Goal: Task Accomplishment & Management: Complete application form

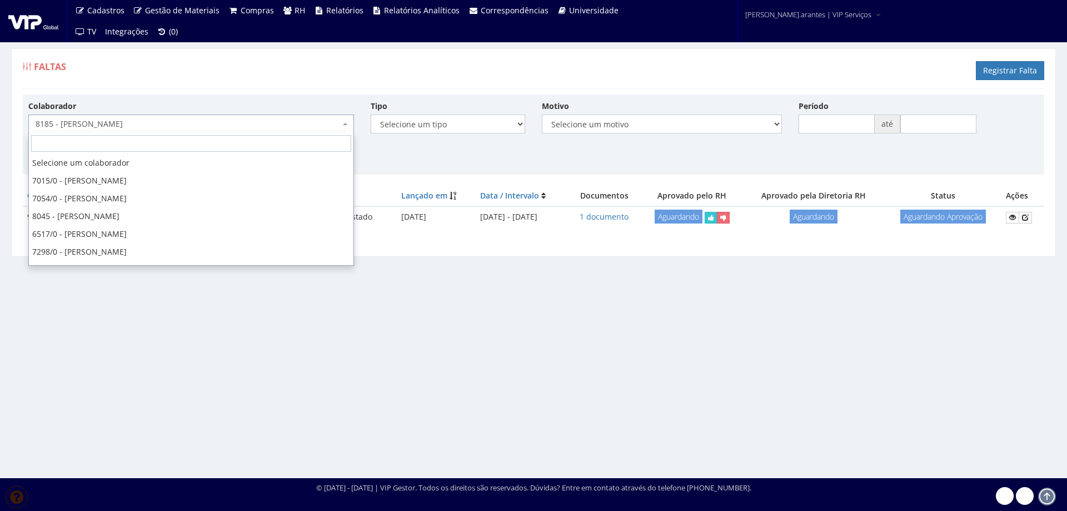
click at [161, 122] on span "8185 - [PERSON_NAME]" at bounding box center [188, 123] width 305 height 11
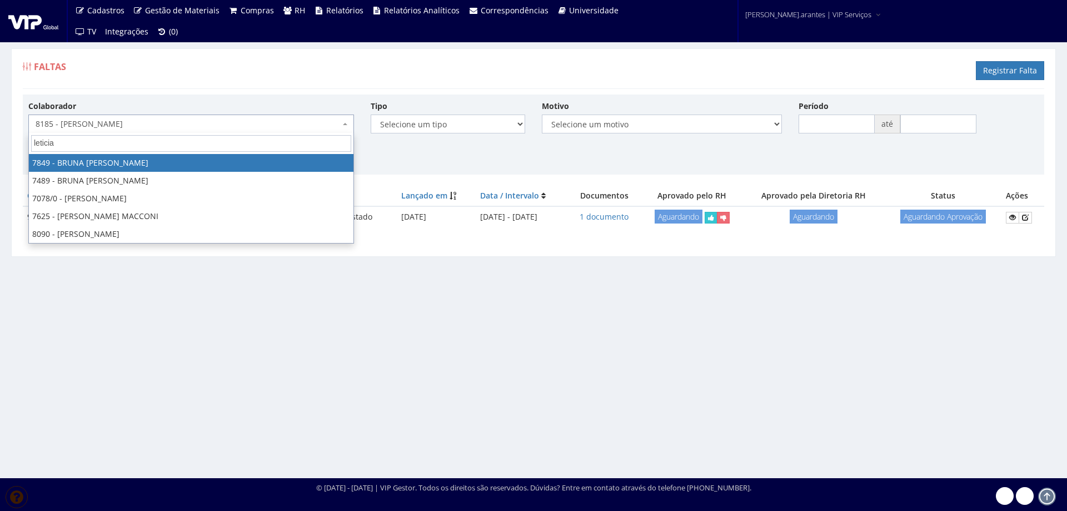
type input "leticia"
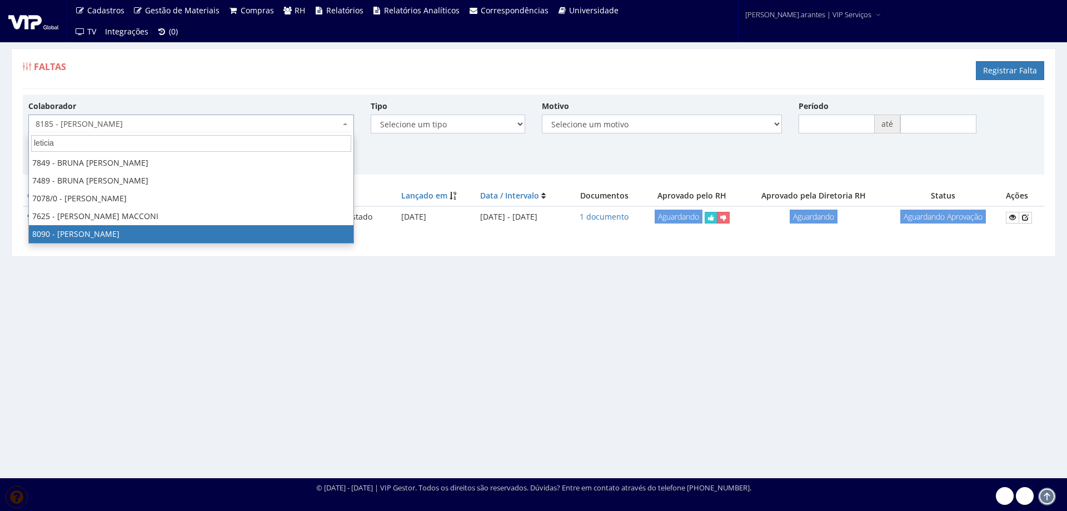
select select "3602"
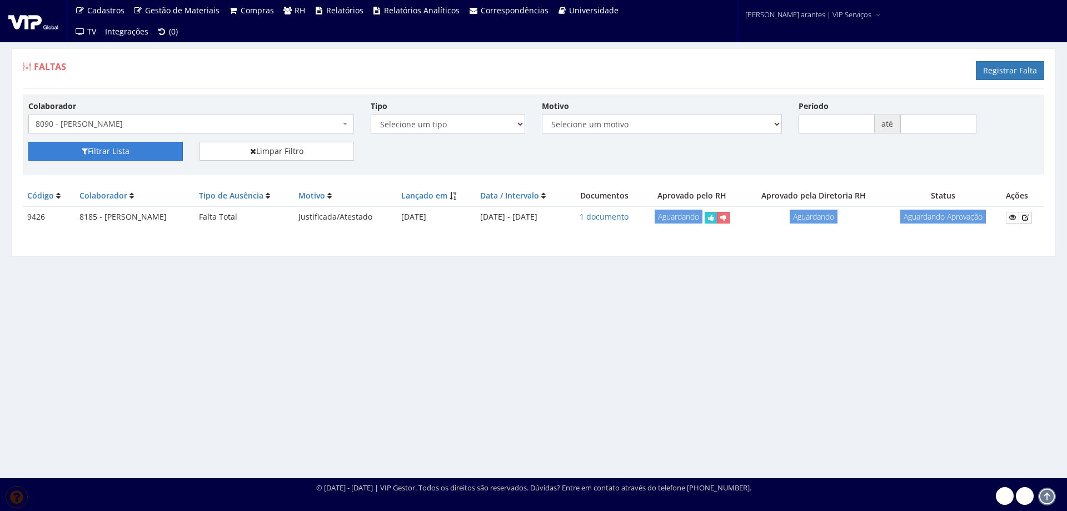
click at [119, 155] on button "Filtrar Lista" at bounding box center [105, 151] width 155 height 19
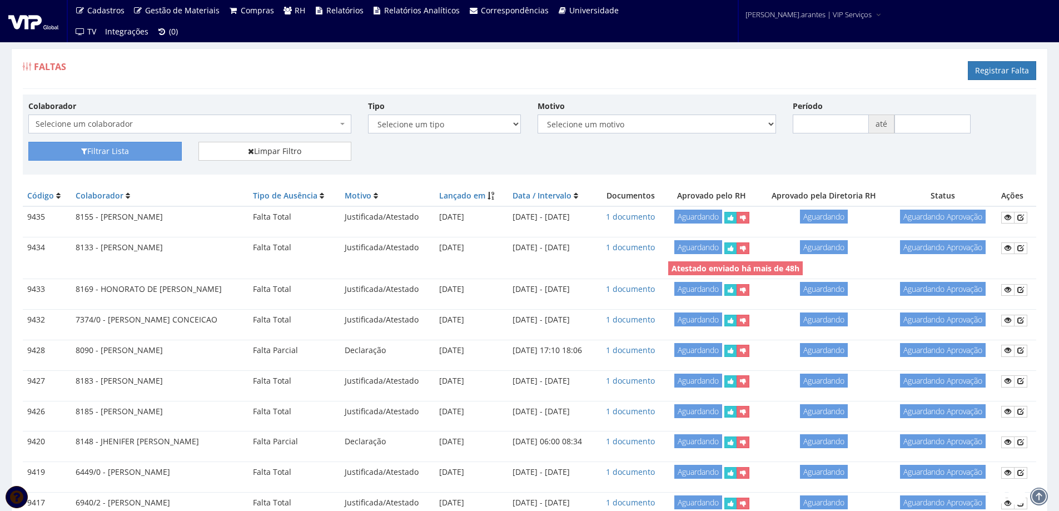
click at [151, 131] on span "Selecione um colaborador" at bounding box center [189, 124] width 323 height 19
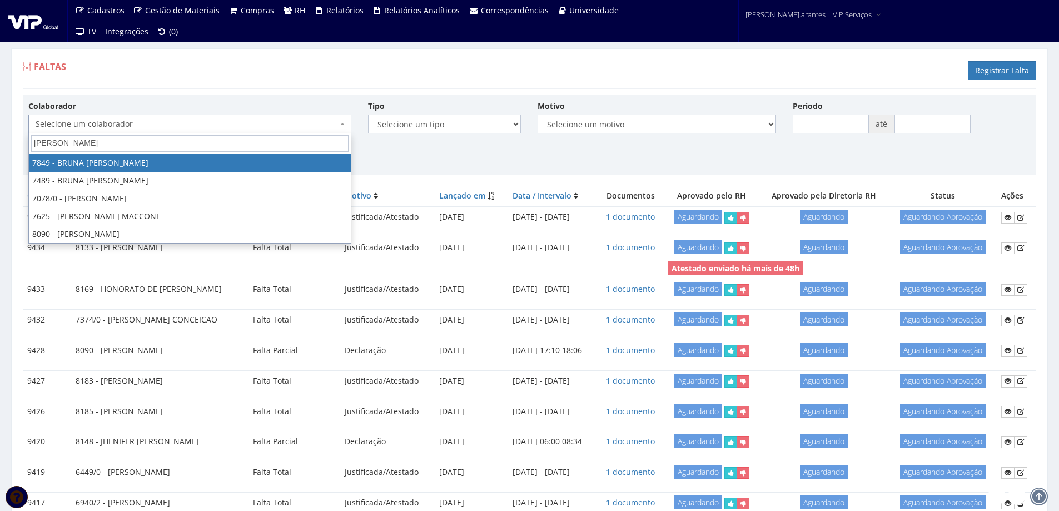
type input "leticia re"
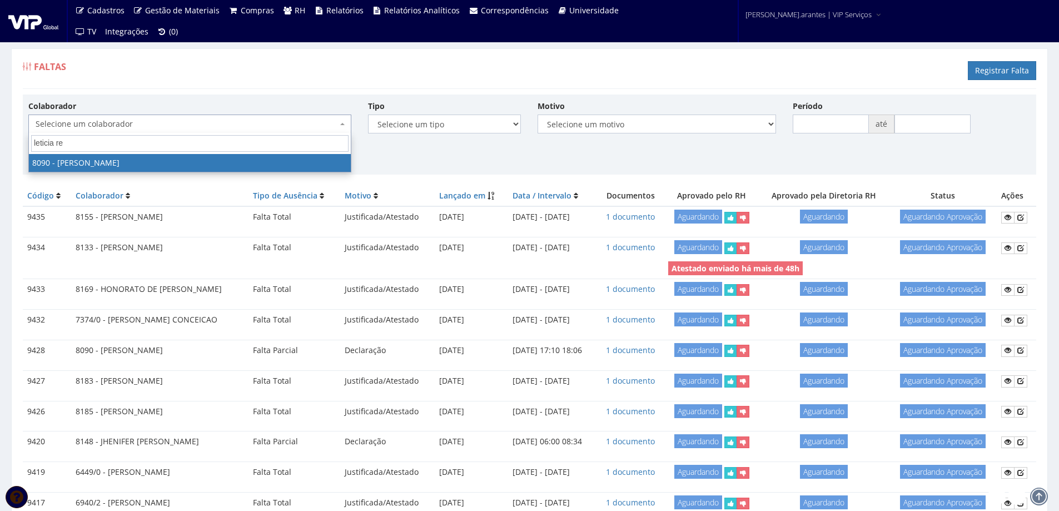
select select "3602"
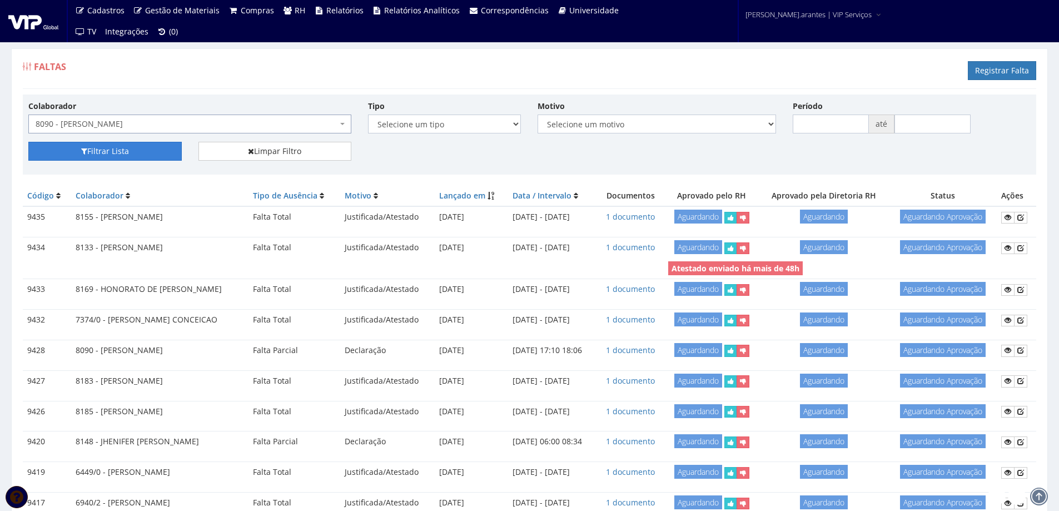
click at [91, 150] on button "Filtrar Lista" at bounding box center [104, 151] width 153 height 19
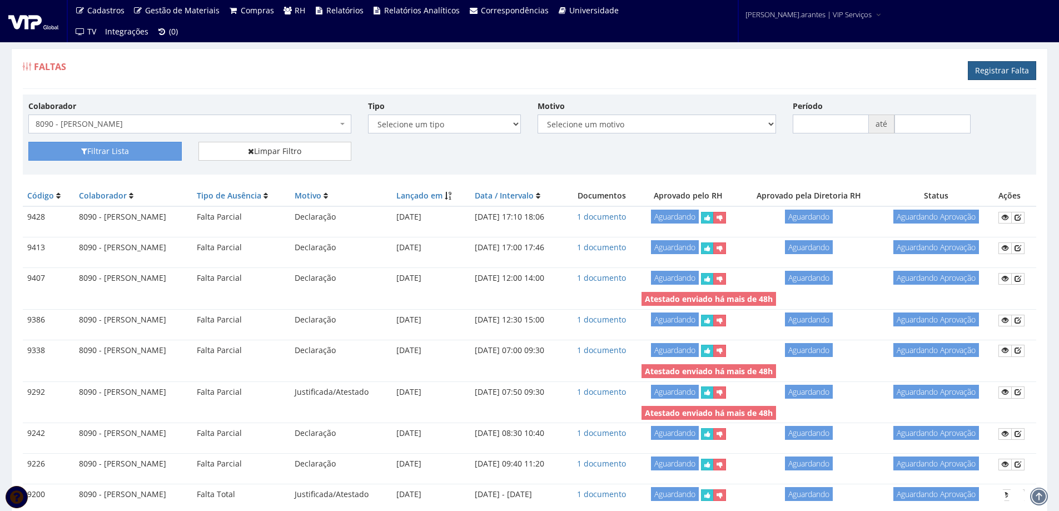
click at [1000, 66] on link "Registrar Falta" at bounding box center [1002, 70] width 68 height 19
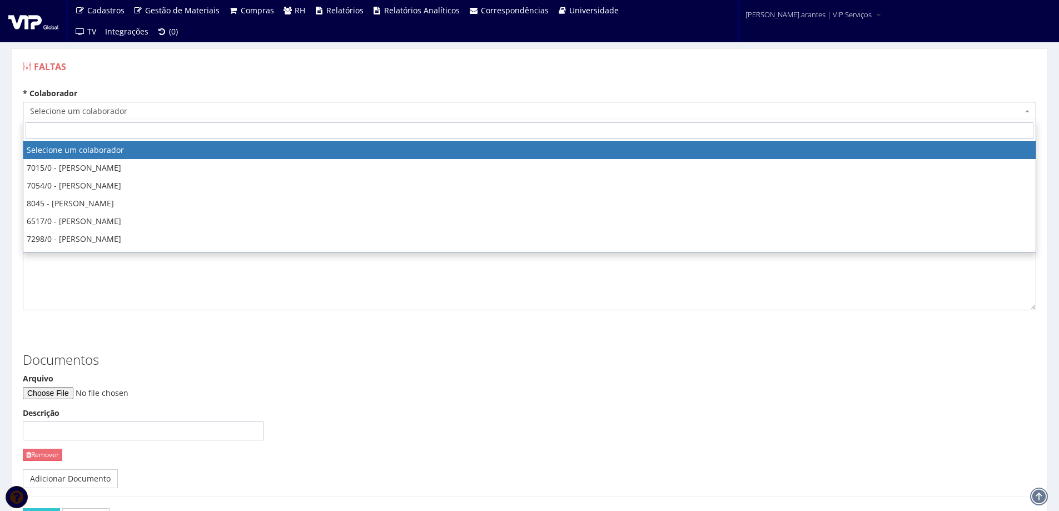
click at [226, 111] on span "Selecione um colaborador" at bounding box center [526, 111] width 992 height 11
type input "8090"
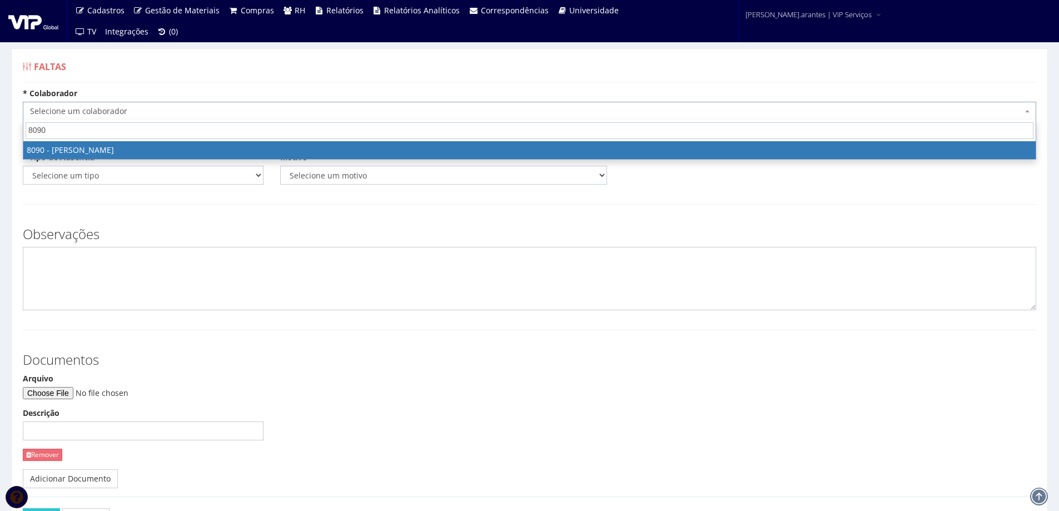
select select "3602"
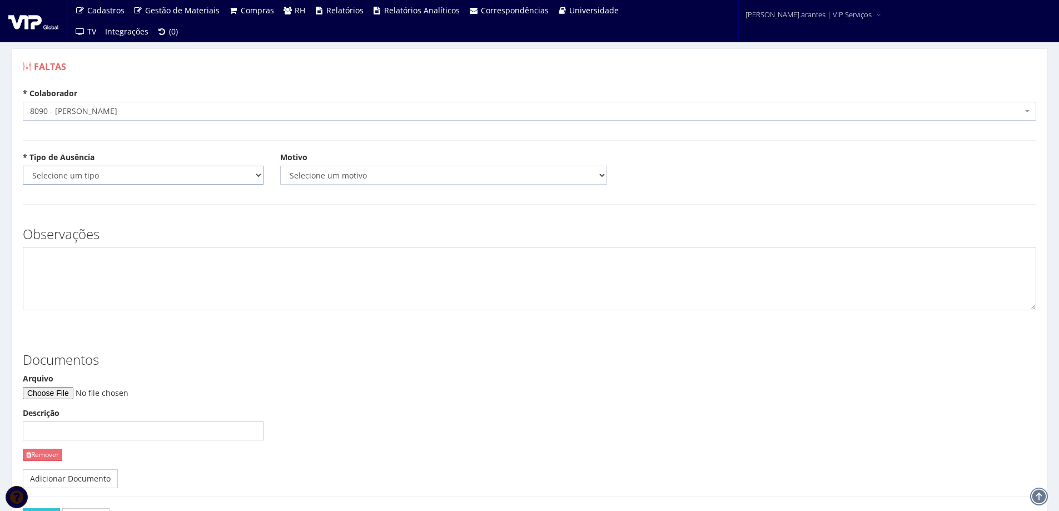
click at [192, 176] on select "Selecione um tipo Falta Total Falta Parcial Afastamento Férias" at bounding box center [143, 175] width 241 height 19
select select "total"
click at [23, 166] on select "Selecione um tipo Falta Total Falta Parcial Afastamento Férias" at bounding box center [143, 175] width 241 height 19
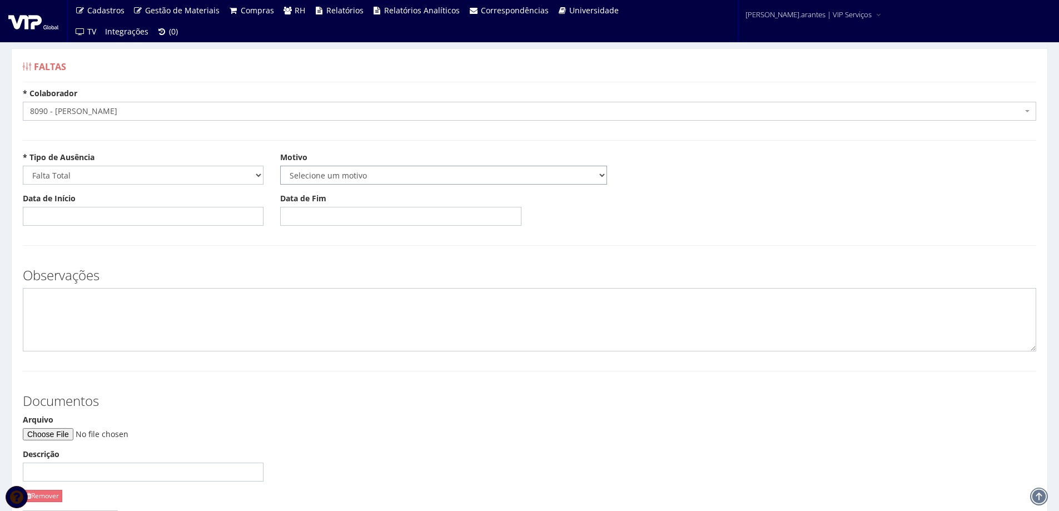
click at [308, 176] on select "Selecione um motivo Acidente Atestado Atraso Declaração Determinação Judicial D…" at bounding box center [443, 175] width 327 height 19
select select "atestado"
click at [280, 166] on select "Selecione um motivo Acidente Atestado Atraso Declaração Determinação Judicial D…" at bounding box center [443, 175] width 327 height 19
click at [107, 217] on input "Data de Início" at bounding box center [143, 216] width 241 height 19
click at [47, 290] on td "6" at bounding box center [49, 293] width 15 height 17
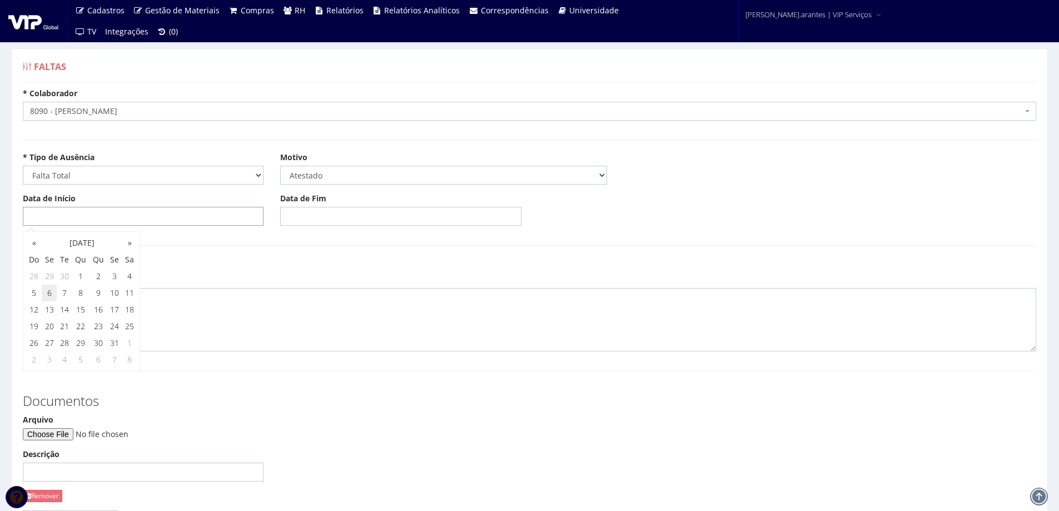
type input "[DATE]"
click at [296, 212] on input "Data de Fim" at bounding box center [400, 216] width 241 height 19
click at [306, 291] on td "6" at bounding box center [306, 293] width 15 height 17
type input "[DATE]"
click at [465, 275] on h3 "Observações" at bounding box center [529, 275] width 1013 height 14
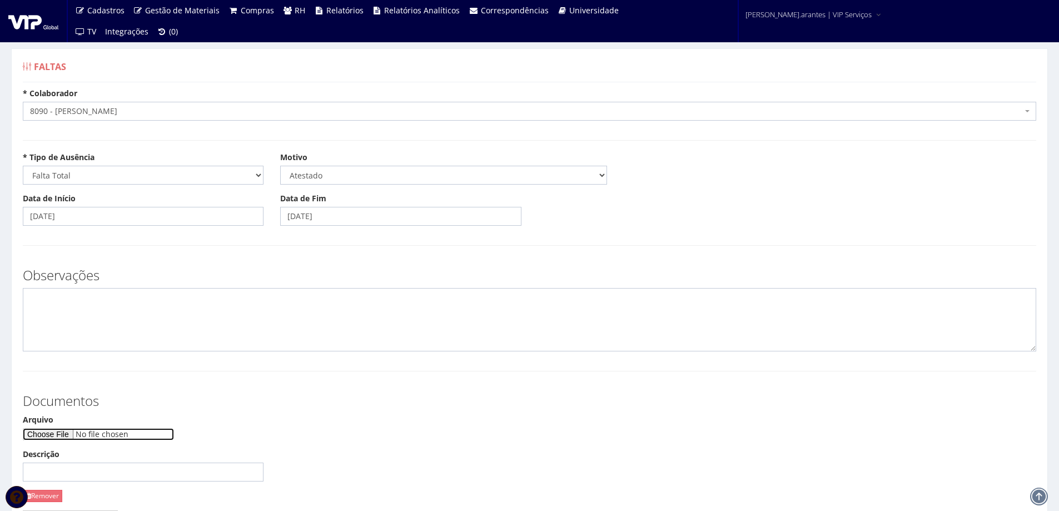
click at [75, 430] on input "Arquivo" at bounding box center [98, 434] width 151 height 12
type input "C:\fakepath\CamScanner 06-10-2025 10.58.pdf"
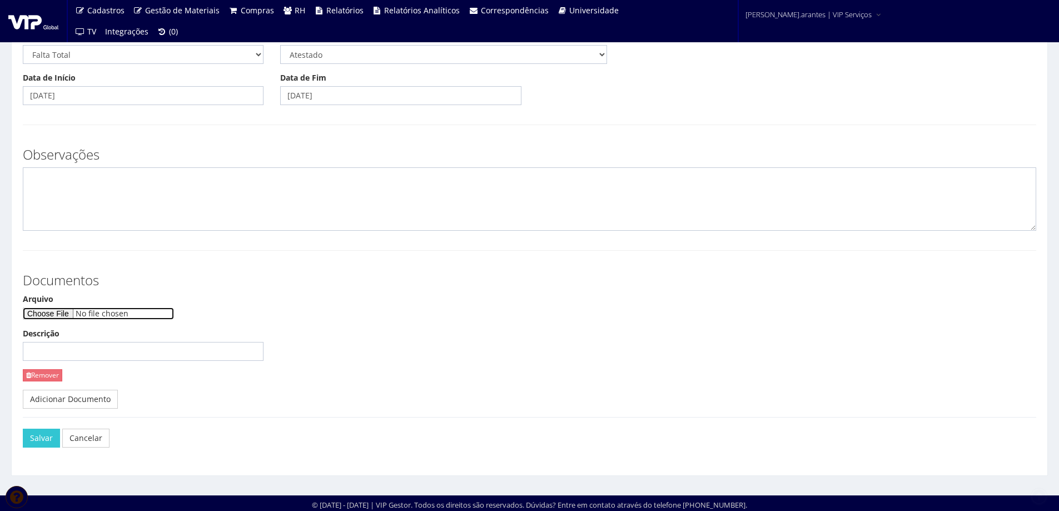
scroll to position [123, 0]
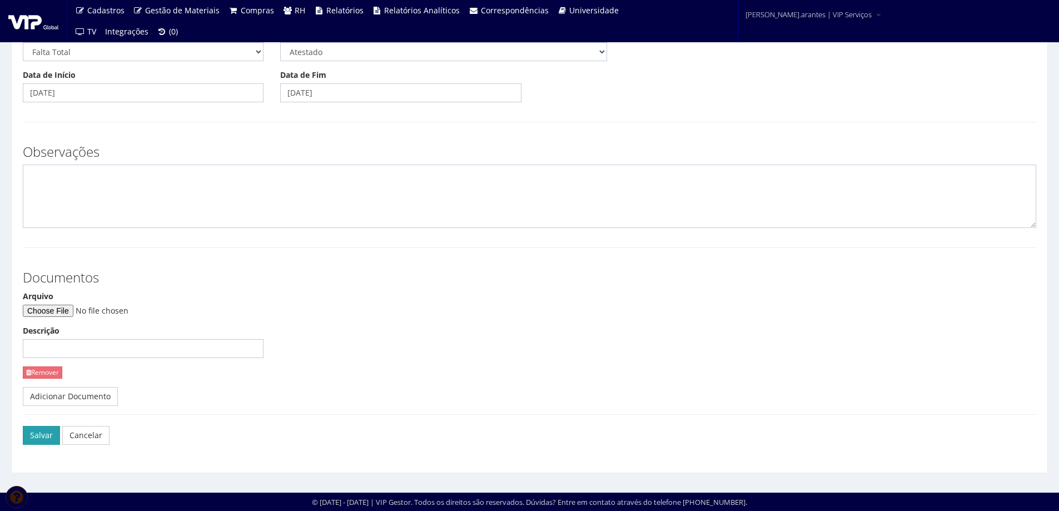
click at [47, 434] on button "Salvar" at bounding box center [41, 435] width 37 height 19
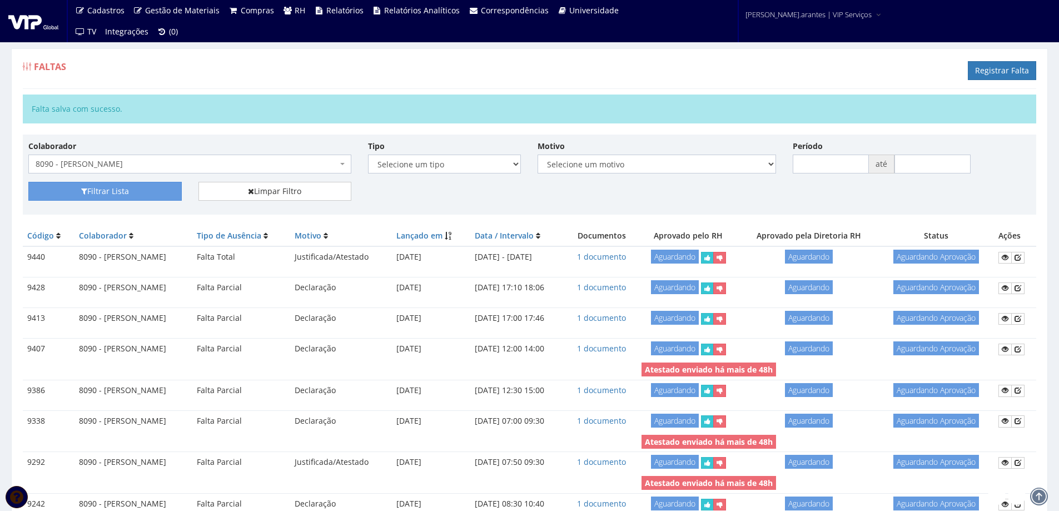
click at [110, 163] on span "8090 - [PERSON_NAME]" at bounding box center [187, 163] width 302 height 11
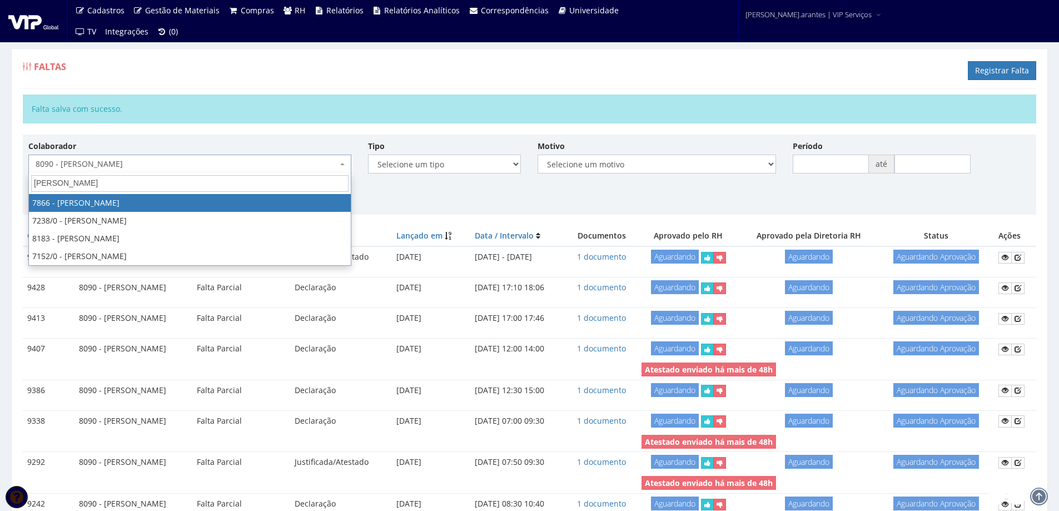
type input "victor hu"
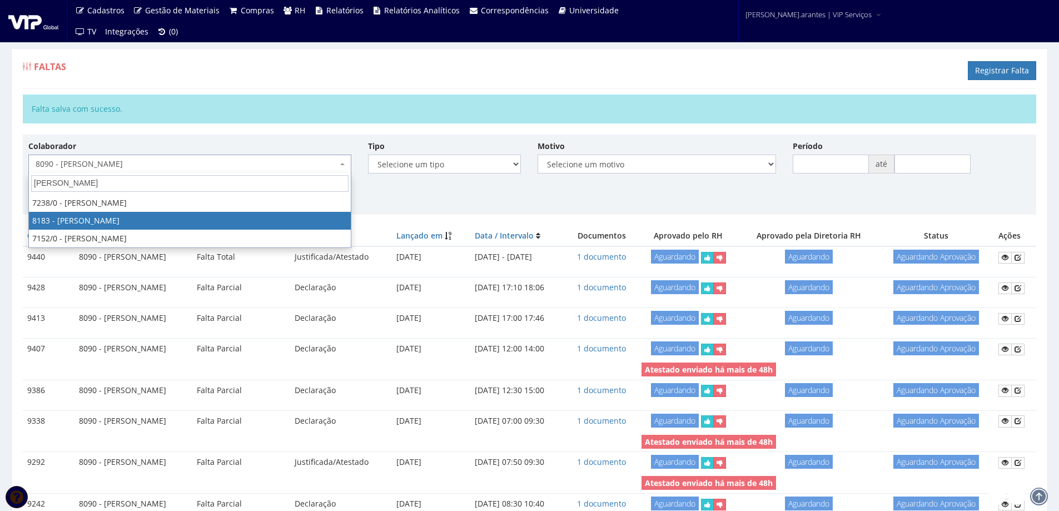
select select "4093"
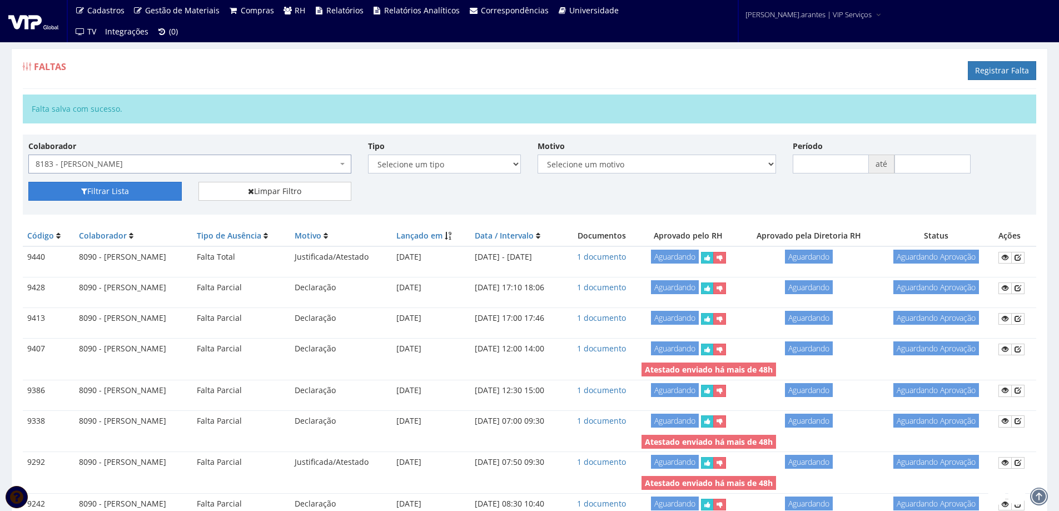
click at [119, 188] on button "Filtrar Lista" at bounding box center [104, 191] width 153 height 19
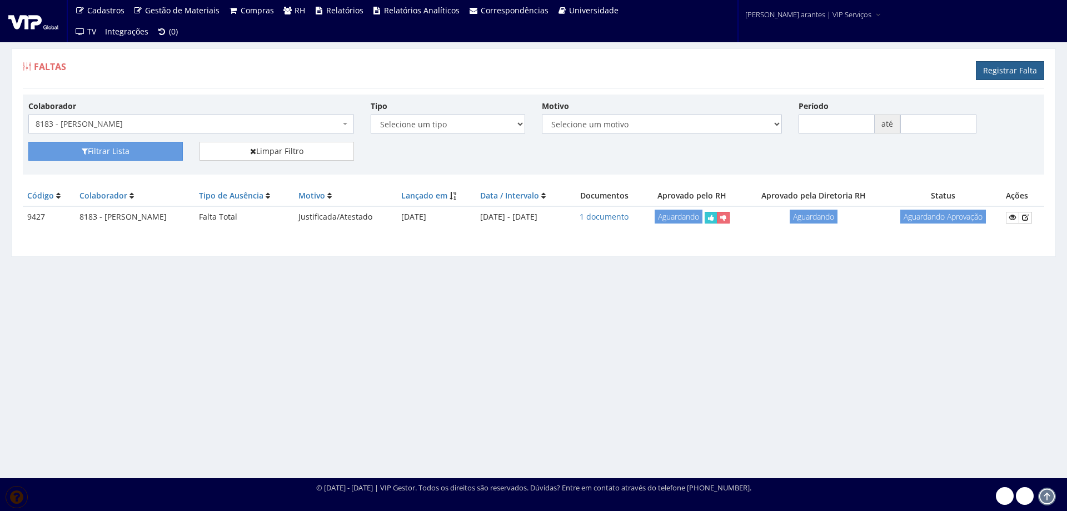
click at [995, 70] on link "Registrar Falta" at bounding box center [1010, 70] width 68 height 19
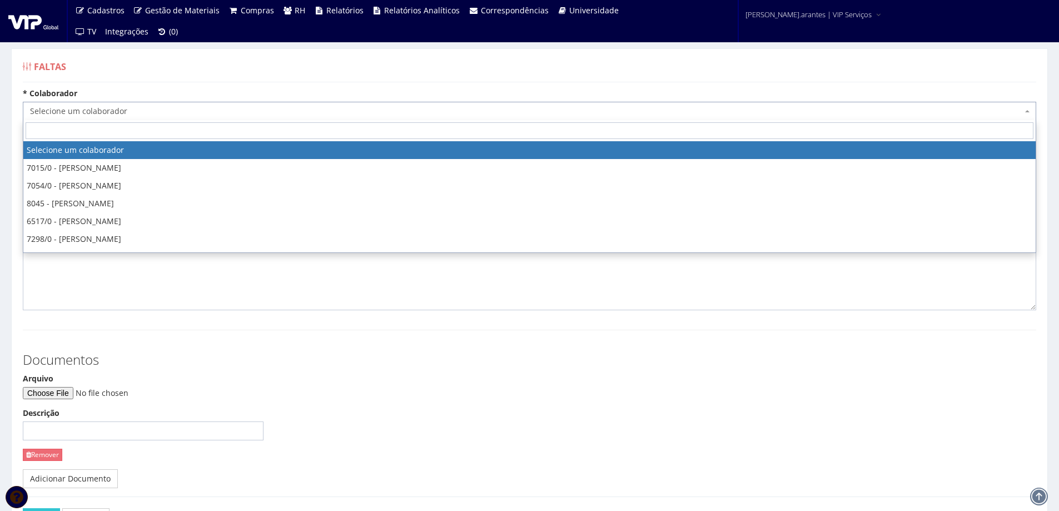
click at [142, 118] on span "Selecione um colaborador" at bounding box center [529, 111] width 1013 height 19
type input "8183"
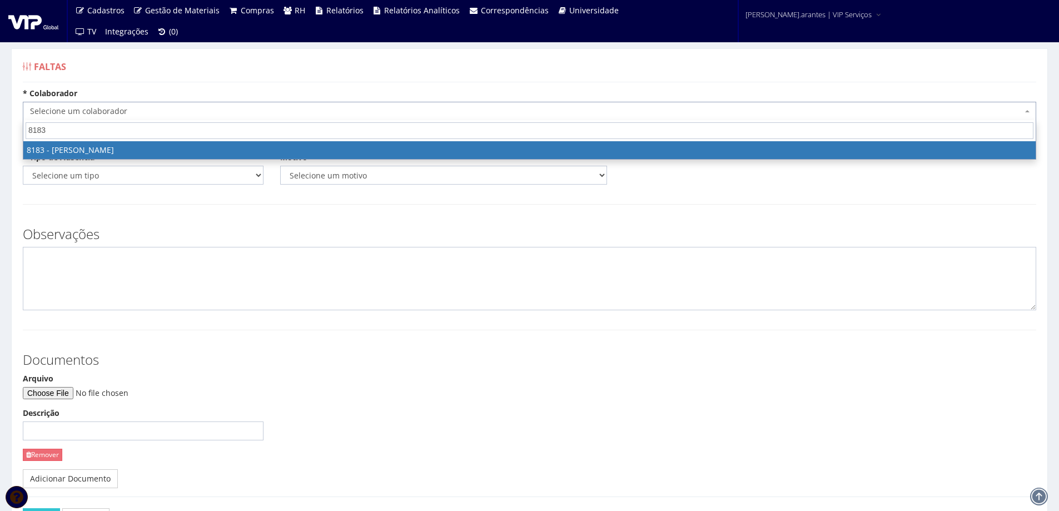
select select "4093"
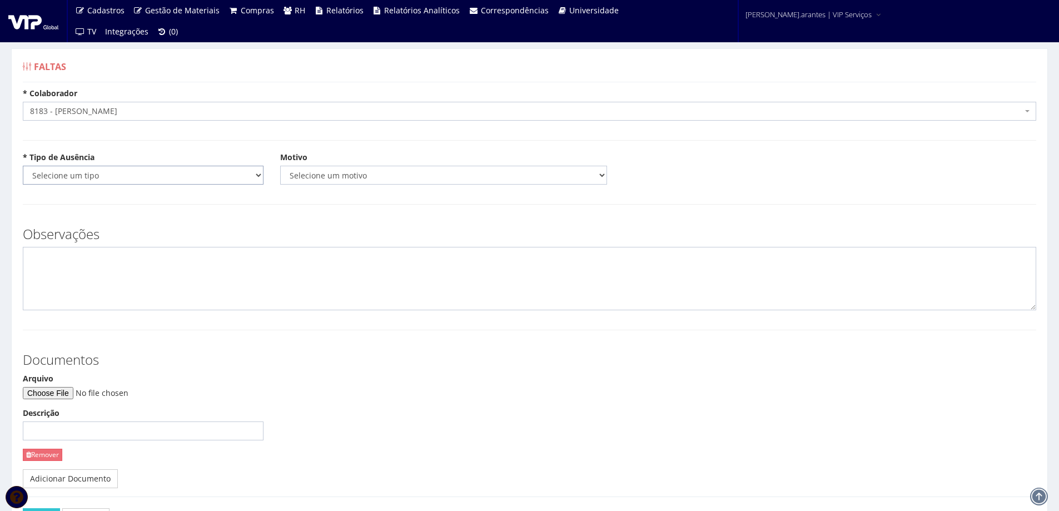
click at [150, 179] on select "Selecione um tipo Falta Total Falta Parcial Afastamento Férias" at bounding box center [143, 175] width 241 height 19
select select "total"
click at [23, 166] on select "Selecione um tipo Falta Total Falta Parcial Afastamento Férias" at bounding box center [143, 175] width 241 height 19
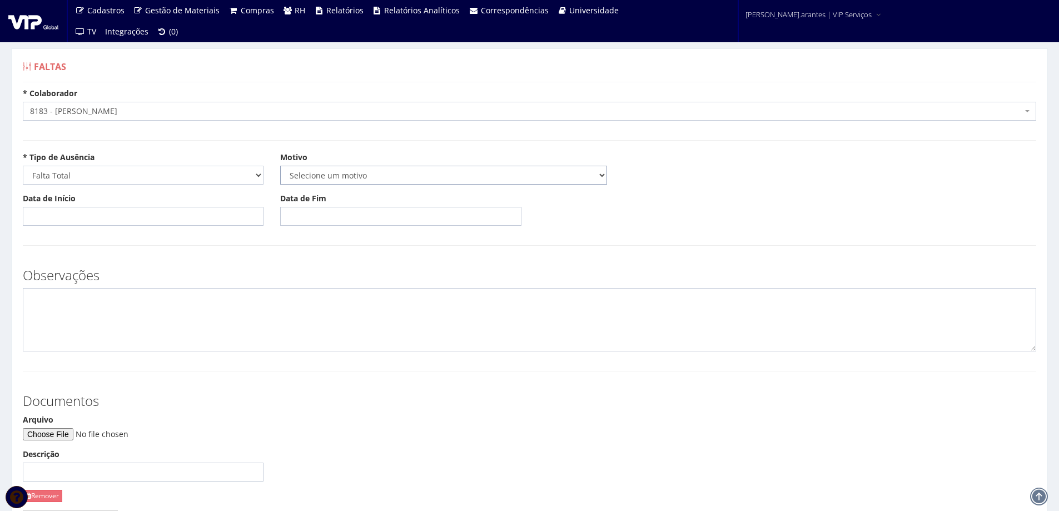
drag, startPoint x: 314, startPoint y: 178, endPoint x: 308, endPoint y: 183, distance: 7.5
click at [313, 178] on select "Selecione um motivo Acidente Atestado Atraso Declaração Determinação Judicial D…" at bounding box center [443, 175] width 327 height 19
select select "atestado"
click at [280, 166] on select "Selecione um motivo Acidente Atestado Atraso Declaração Determinação Judicial D…" at bounding box center [443, 175] width 327 height 19
click at [149, 211] on input "Data de Início" at bounding box center [143, 216] width 241 height 19
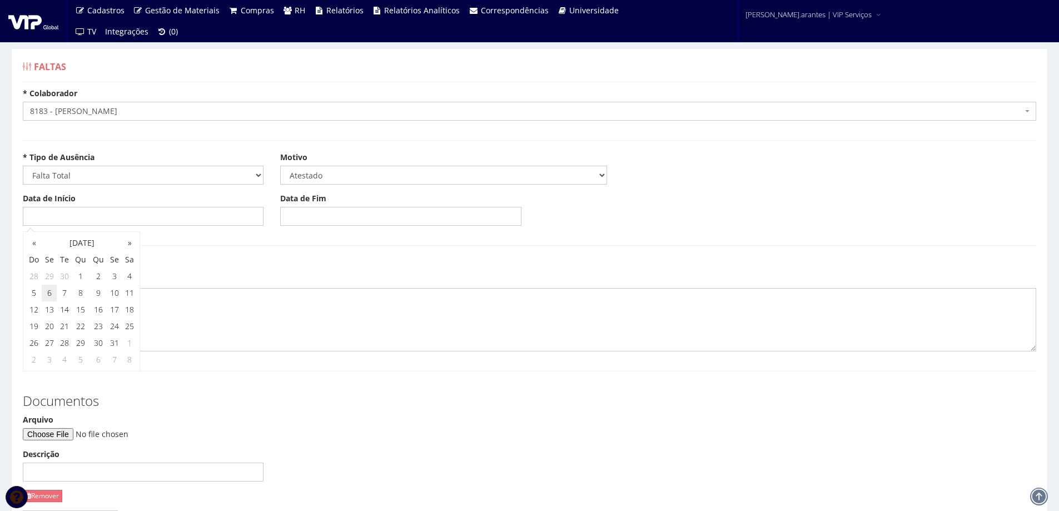
click at [51, 291] on td "6" at bounding box center [49, 293] width 15 height 17
type input "[DATE]"
click at [349, 219] on input "Data de Fim" at bounding box center [400, 216] width 241 height 19
click at [309, 294] on td "6" at bounding box center [306, 293] width 15 height 17
type input "[DATE]"
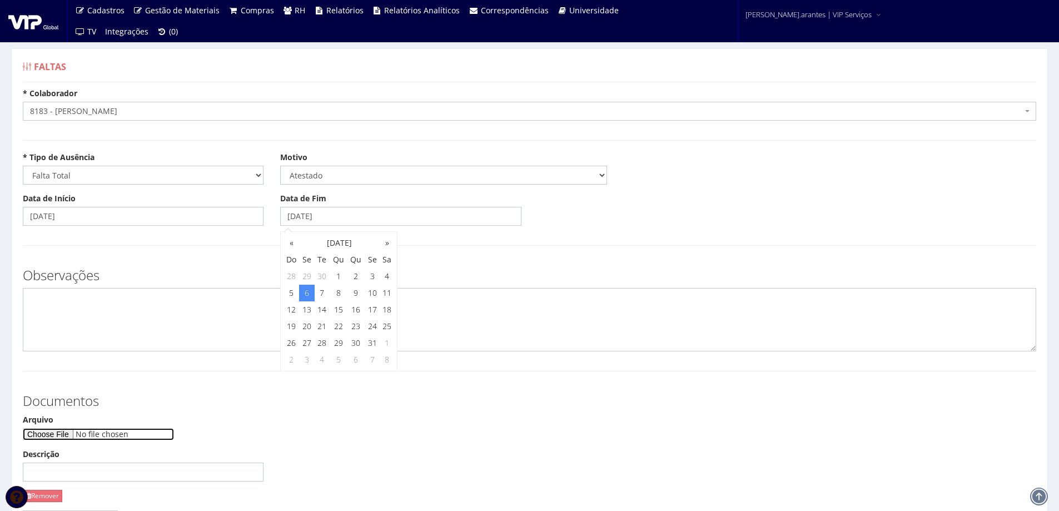
click at [72, 431] on input "Arquivo" at bounding box center [98, 434] width 151 height 12
type input "C:\fakepath\WhatsApp Image [DATE] 15.57.33.jpeg"
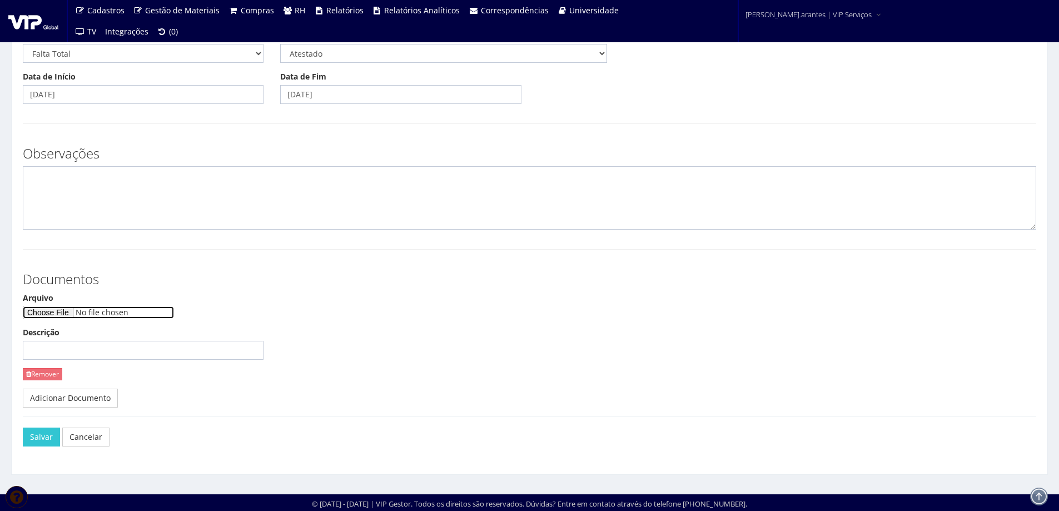
scroll to position [123, 0]
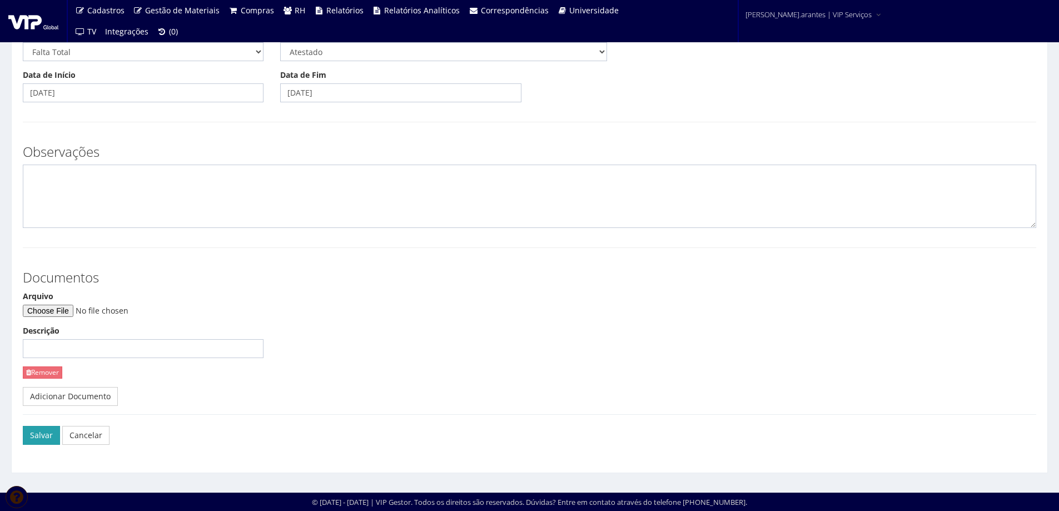
click at [38, 440] on button "Salvar" at bounding box center [41, 435] width 37 height 19
